Goal: Task Accomplishment & Management: Complete application form

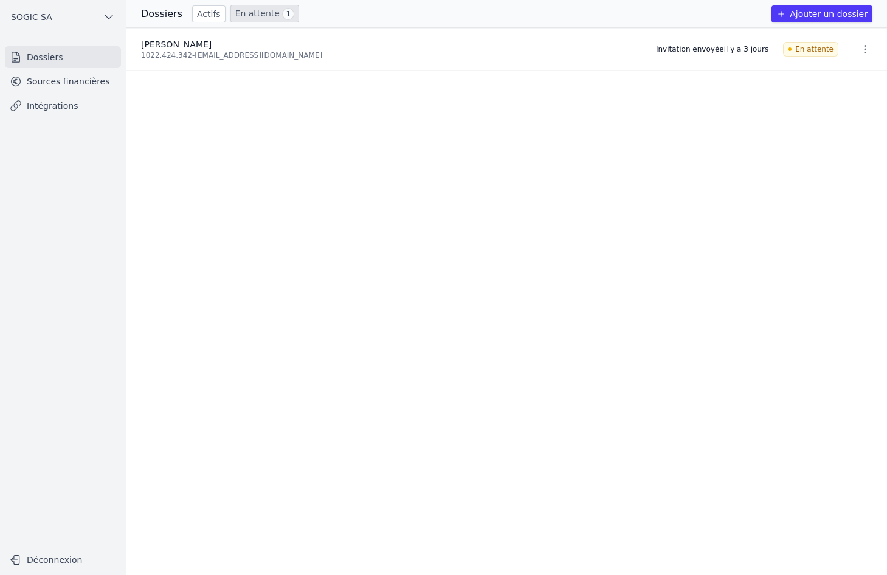
click at [817, 12] on button "Ajouter un dossier" at bounding box center [821, 13] width 101 height 17
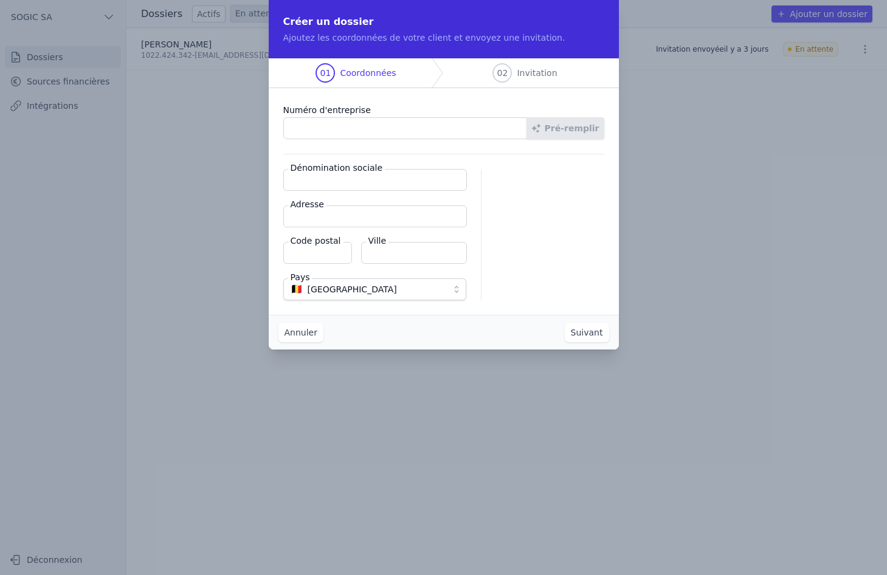
click at [295, 129] on input "Numéro d'entreprise" at bounding box center [405, 128] width 244 height 22
type input "0861.221.032"
click at [567, 130] on button "Pré-remplir" at bounding box center [565, 128] width 78 height 22
type input "eCar Services SPRL"
type input "[STREET_ADDRESS]"
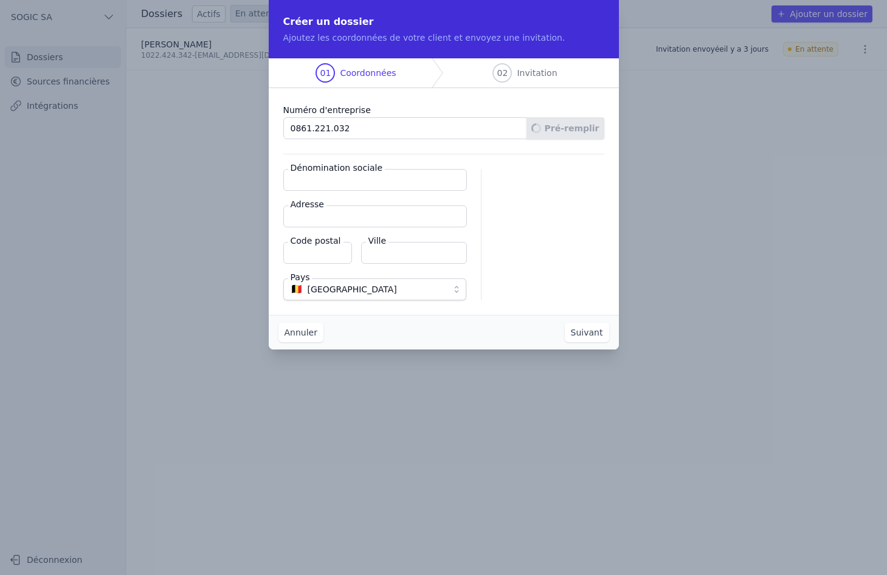
type input "4651"
type input "Herve"
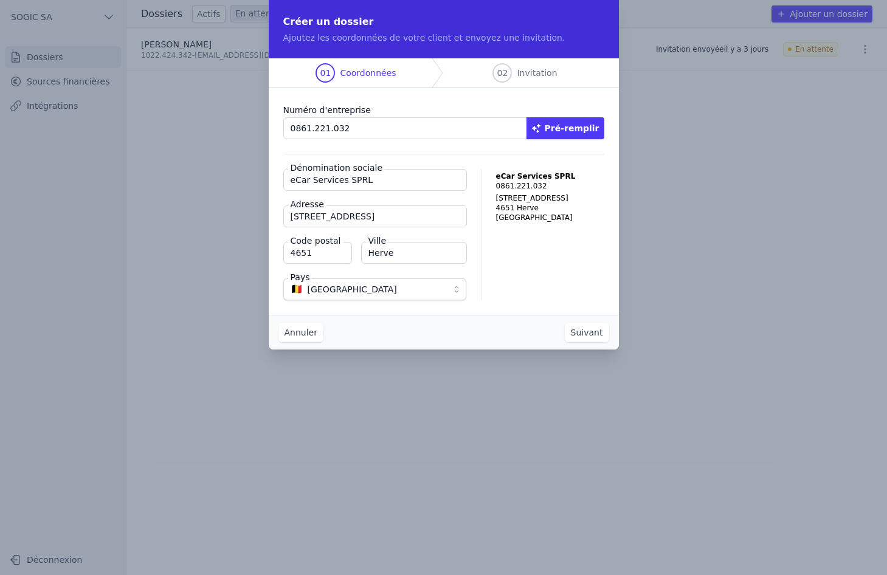
click at [581, 333] on button "Suivant" at bounding box center [587, 332] width 44 height 19
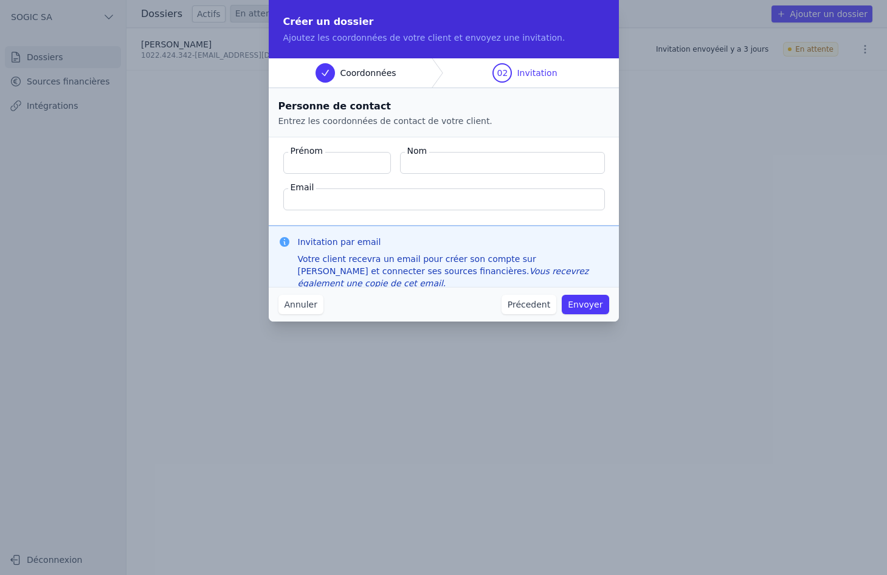
click at [315, 164] on input "Prénom" at bounding box center [337, 163] width 108 height 22
type input "[PERSON_NAME]"
type input "BOULANGER"
click at [315, 196] on input "Email" at bounding box center [443, 199] width 321 height 22
paste input "[EMAIL_ADDRESS][DOMAIN_NAME]"
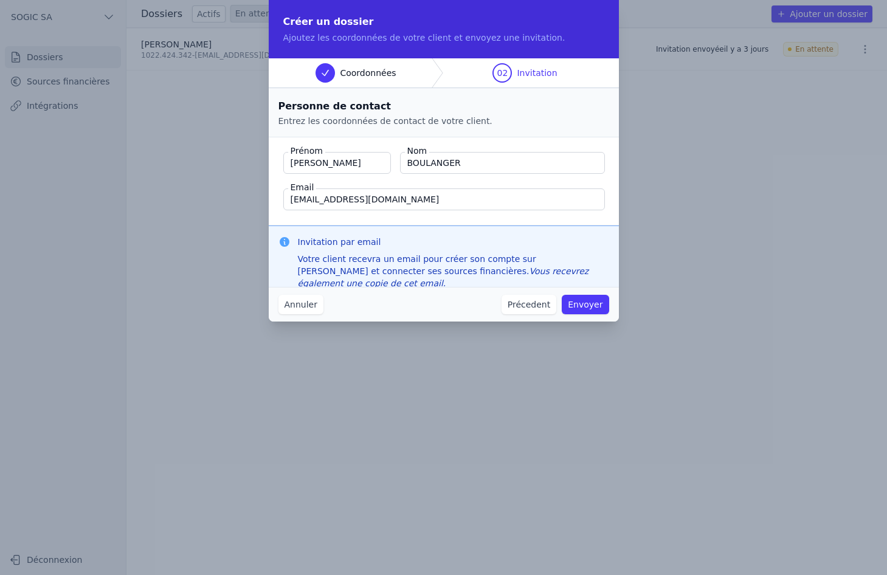
type input "[EMAIL_ADDRESS][DOMAIN_NAME]"
click at [505, 177] on fieldset "Prénom [PERSON_NAME] Nom BOULANGER Email [EMAIL_ADDRESS][DOMAIN_NAME]" at bounding box center [444, 181] width 350 height 88
click at [576, 301] on button "Envoyer" at bounding box center [584, 304] width 47 height 19
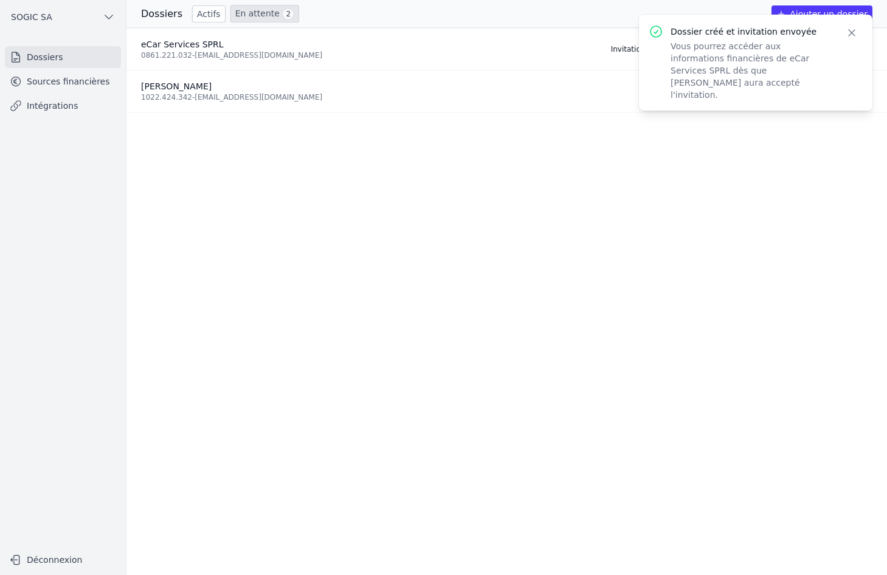
click at [215, 146] on ul "eCar Services SPRL 0861.221.032 - [EMAIL_ADDRESS][DOMAIN_NAME] Invitation envoy…" at bounding box center [506, 301] width 760 height 547
click at [850, 31] on icon "button" at bounding box center [851, 33] width 12 height 12
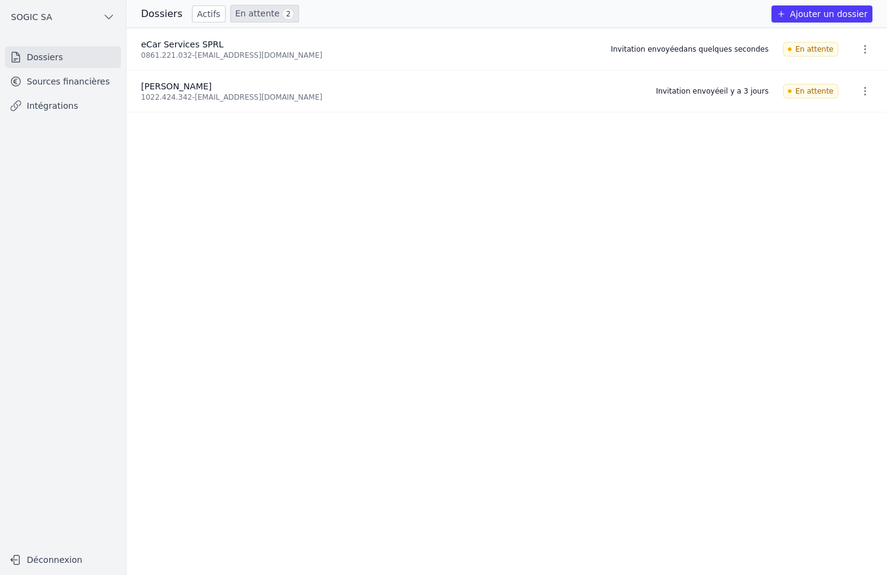
click at [78, 80] on link "Sources financières" at bounding box center [63, 81] width 116 height 22
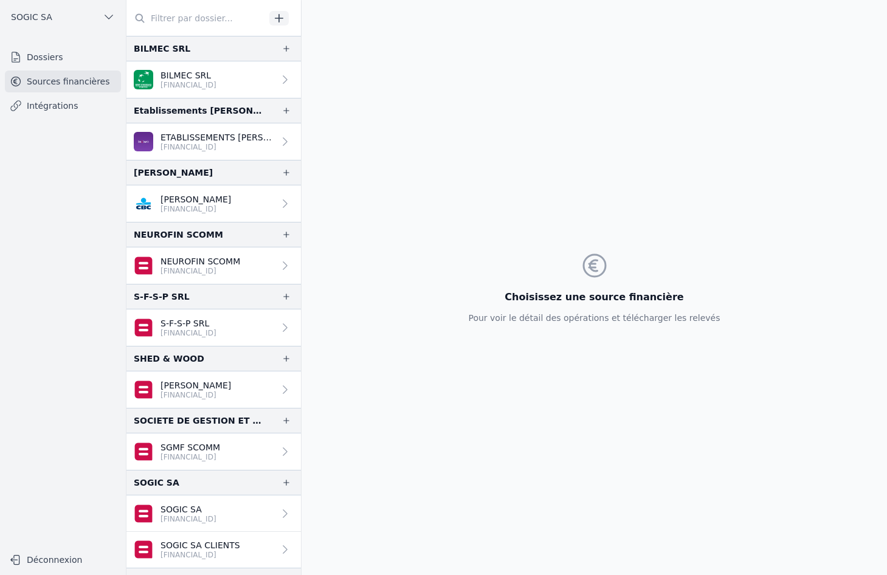
click at [55, 58] on link "Dossiers" at bounding box center [63, 57] width 116 height 22
